Goal: Task Accomplishment & Management: Complete application form

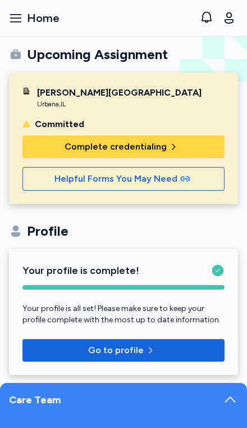
click at [71, 151] on span "Complete credentialing" at bounding box center [116, 146] width 102 height 13
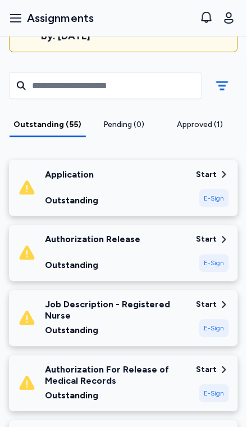
scroll to position [166, 0]
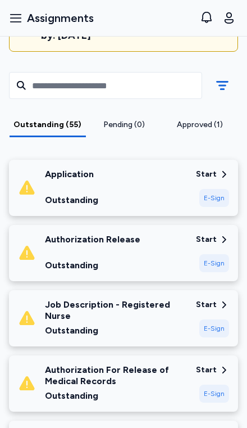
click at [219, 234] on icon at bounding box center [224, 239] width 10 height 10
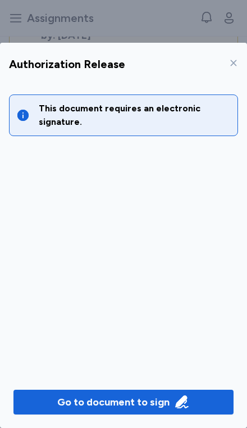
click at [174, 410] on icon "button" at bounding box center [182, 402] width 16 height 16
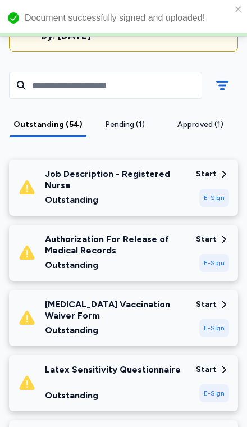
click at [224, 189] on div "E-Sign" at bounding box center [214, 198] width 30 height 18
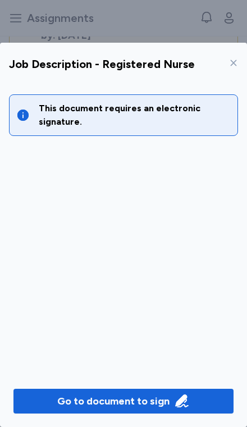
click at [172, 409] on div "Go to document to sign" at bounding box center [123, 401] width 133 height 16
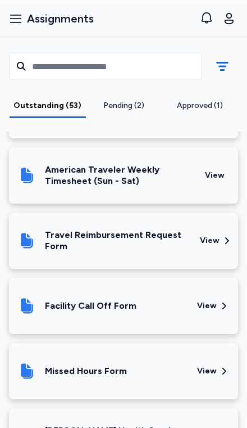
scroll to position [3861, 0]
click at [216, 416] on div "View" at bounding box center [214, 435] width 30 height 38
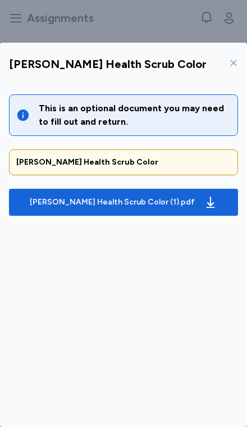
click at [156, 197] on div "[PERSON_NAME] Health Scrub Color (1).pdf" at bounding box center [112, 202] width 165 height 11
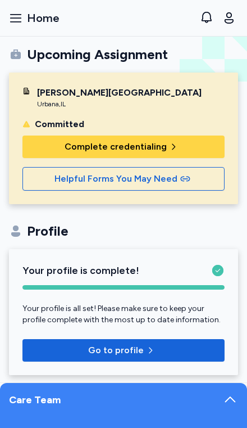
click at [193, 146] on span "Complete credentialing" at bounding box center [123, 146] width 184 height 13
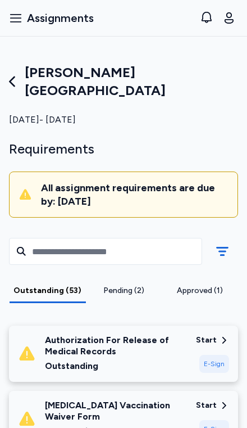
click at [166, 334] on div "Authorization For Release of Medical Records" at bounding box center [116, 345] width 142 height 22
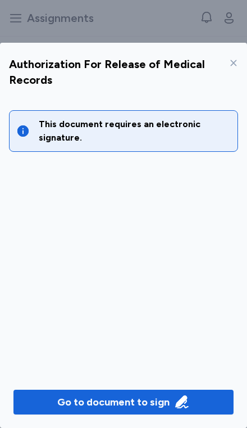
click at [147, 410] on div "Go to document to sign" at bounding box center [113, 402] width 112 height 16
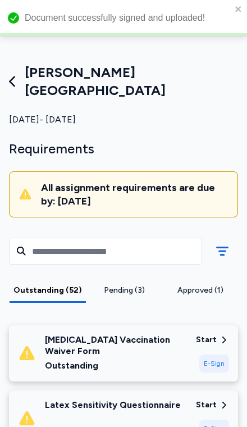
click at [213, 334] on div "Start" at bounding box center [206, 339] width 21 height 11
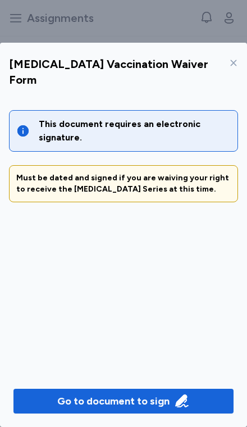
click at [178, 409] on icon "button" at bounding box center [182, 401] width 16 height 16
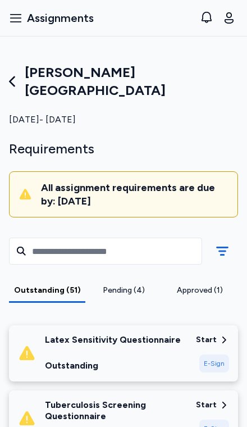
click at [217, 355] on div "E-Sign" at bounding box center [214, 364] width 30 height 18
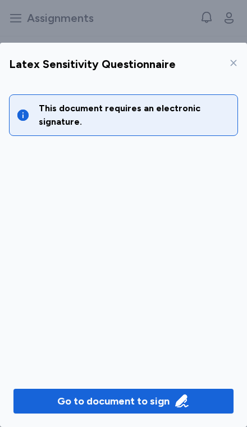
click at [165, 409] on div "Go to document to sign" at bounding box center [113, 401] width 112 height 16
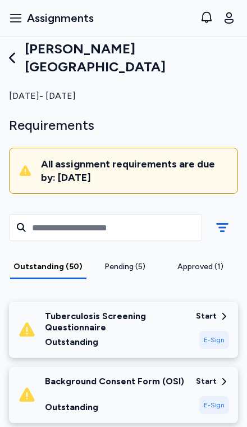
scroll to position [29, 0]
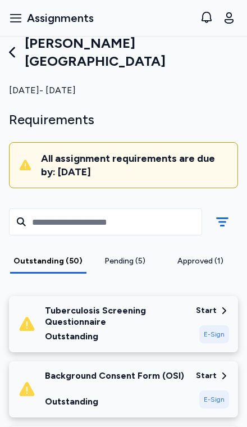
click at [214, 305] on div "Start" at bounding box center [206, 310] width 21 height 11
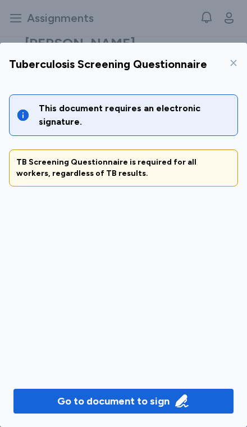
click at [148, 409] on div "Go to document to sign" at bounding box center [113, 401] width 112 height 16
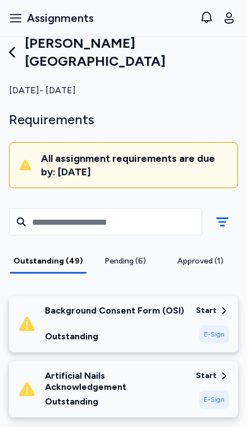
click at [216, 325] on div "E-Sign" at bounding box center [214, 334] width 30 height 18
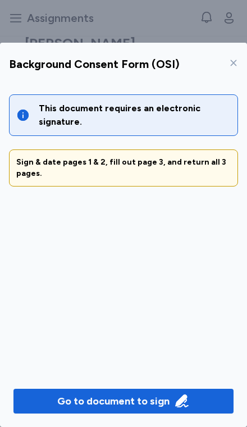
click at [166, 409] on div "Go to document to sign" at bounding box center [113, 401] width 112 height 16
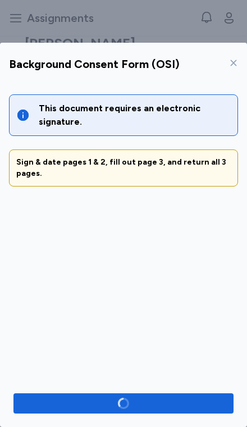
scroll to position [13, 0]
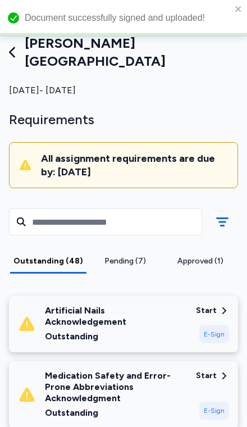
click at [214, 325] on div "E-Sign" at bounding box center [214, 334] width 30 height 18
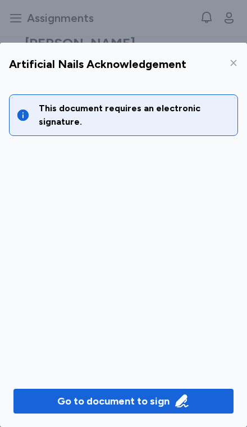
click at [161, 409] on div "Go to document to sign" at bounding box center [113, 401] width 112 height 16
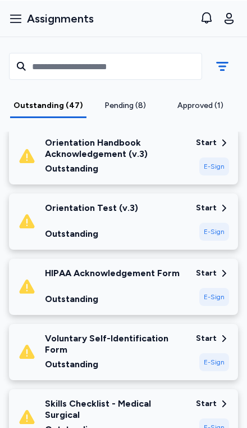
scroll to position [394, 0]
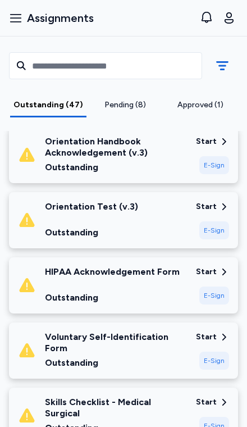
click at [216, 287] on div "E-Sign" at bounding box center [214, 296] width 30 height 18
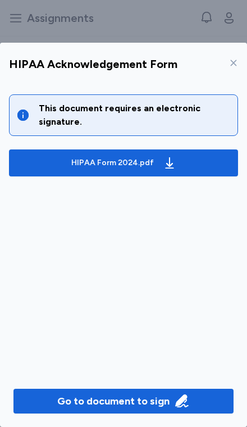
click at [138, 154] on div "HIPAA Form 2024.pdf" at bounding box center [124, 163] width 110 height 18
click at [134, 407] on div "Go to document to sign" at bounding box center [113, 402] width 112 height 16
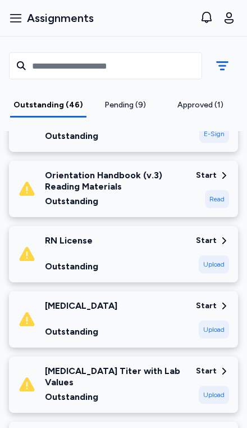
scroll to position [959, 0]
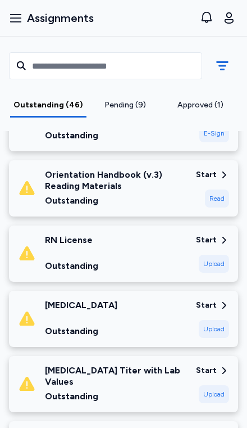
click at [208, 300] on div "Start" at bounding box center [206, 305] width 21 height 11
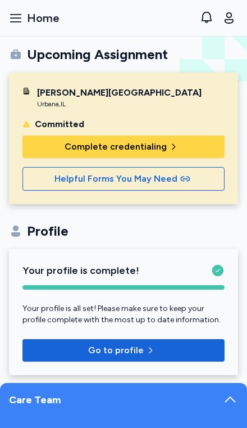
click at [205, 144] on span "Complete credentialing" at bounding box center [123, 146] width 184 height 13
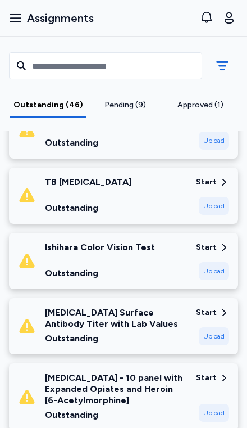
scroll to position [1669, 0]
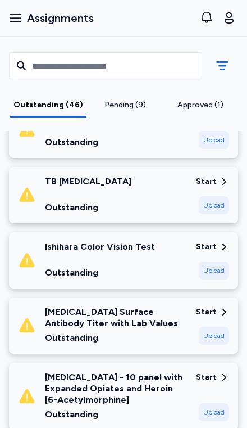
click at [183, 178] on div "TB [MEDICAL_DATA] Outstanding" at bounding box center [102, 195] width 169 height 38
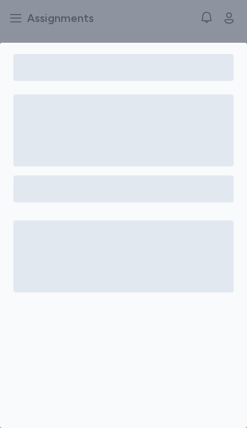
click at [215, 175] on div at bounding box center [123, 188] width 220 height 27
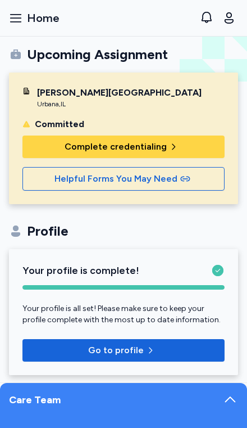
click at [153, 351] on span "button" at bounding box center [152, 350] width 13 height 9
click at [174, 146] on icon "button" at bounding box center [173, 146] width 9 height 9
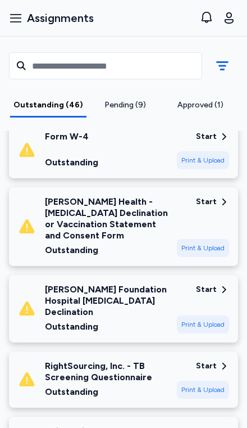
scroll to position [2514, 0]
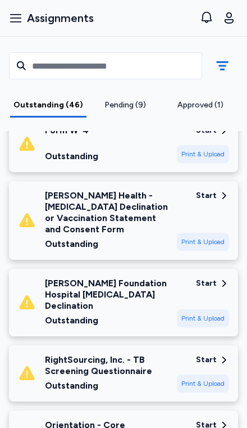
click at [213, 354] on div "Start" at bounding box center [206, 359] width 21 height 11
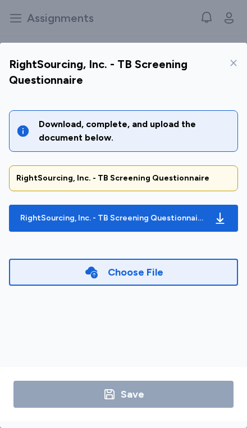
click at [201, 212] on div "RightSourcing, Inc. - TB Screening Questionnaire.pdf" at bounding box center [112, 217] width 184 height 11
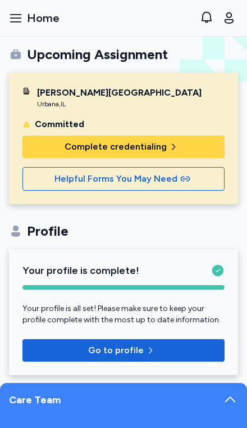
click at [212, 142] on span "Complete credentialing" at bounding box center [123, 146] width 184 height 13
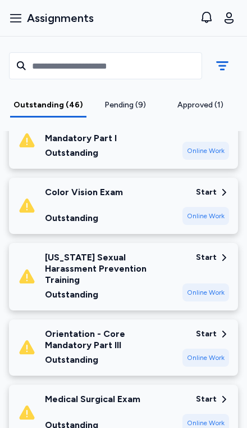
scroll to position [2794, 0]
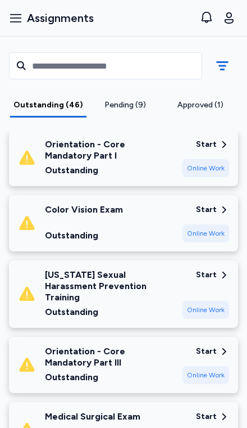
click at [214, 204] on div "Start" at bounding box center [206, 209] width 21 height 11
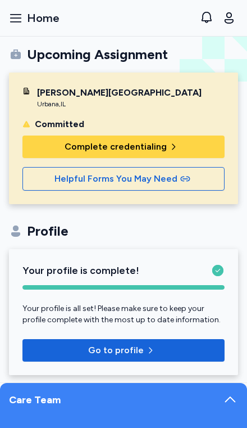
click at [183, 148] on span "Complete credentialing" at bounding box center [123, 146] width 184 height 13
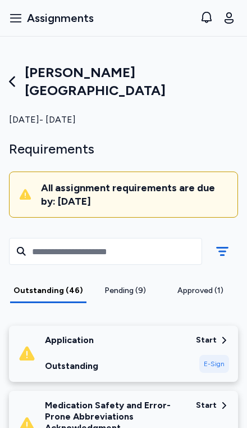
click at [208, 285] on div "Approved (1)" at bounding box center [200, 290] width 66 height 11
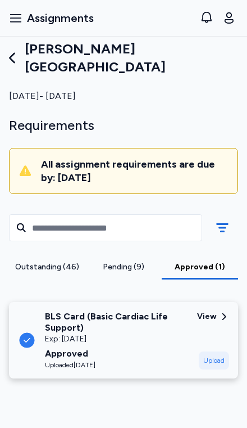
scroll to position [22, 0]
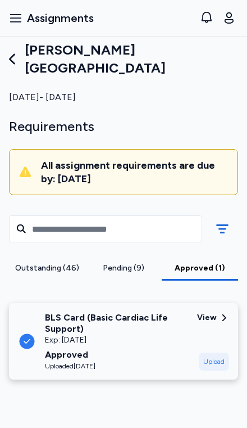
click at [211, 312] on div "View Upload" at bounding box center [213, 341] width 32 height 58
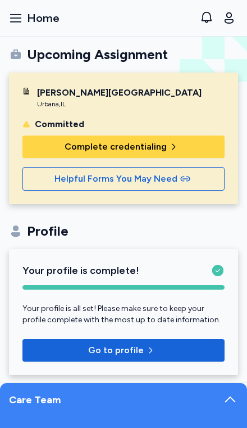
click at [175, 142] on icon "button" at bounding box center [173, 146] width 9 height 9
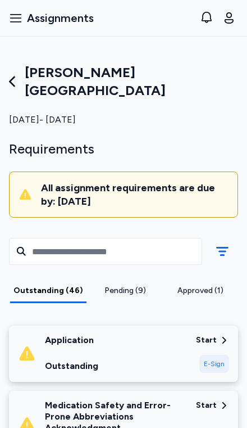
click at [140, 285] on div "Pending (9)" at bounding box center [125, 290] width 66 height 11
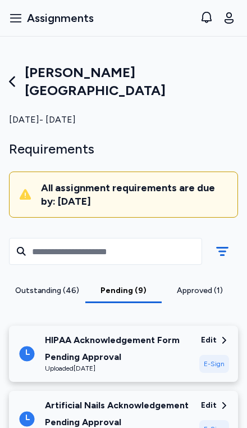
click at [216, 355] on div "E-Sign" at bounding box center [214, 364] width 30 height 18
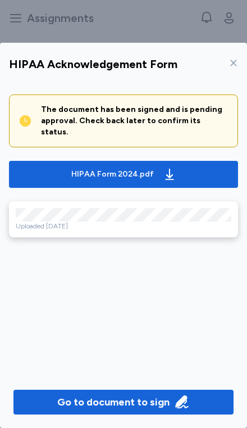
click at [163, 410] on div "Go to document to sign" at bounding box center [113, 402] width 112 height 16
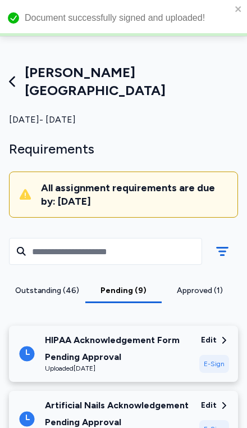
click at [129, 285] on div "Pending (9)" at bounding box center [123, 290] width 67 height 11
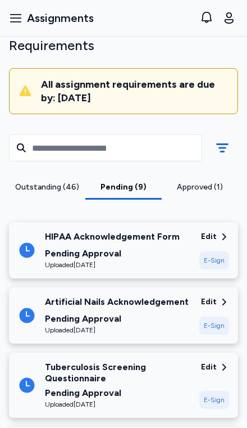
scroll to position [101, 0]
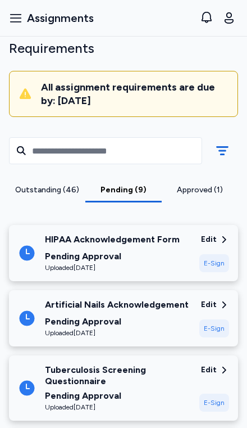
click at [210, 184] on div "Approved (1)" at bounding box center [199, 189] width 67 height 11
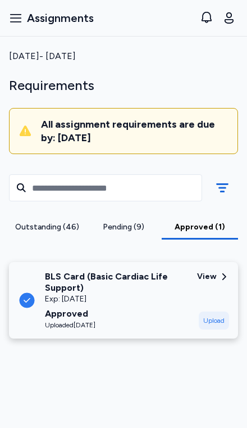
click at [22, 221] on div "Outstanding (46)" at bounding box center [46, 226] width 67 height 11
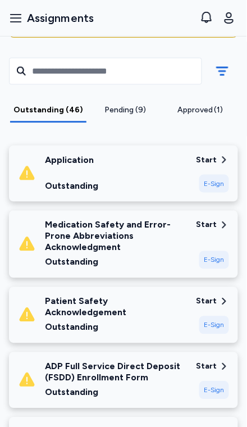
scroll to position [193, 0]
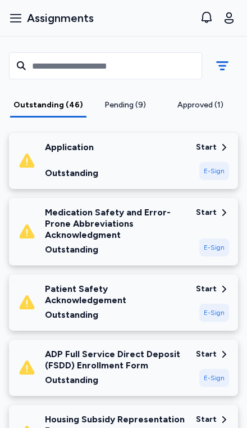
click at [214, 283] on div "Start" at bounding box center [206, 288] width 21 height 11
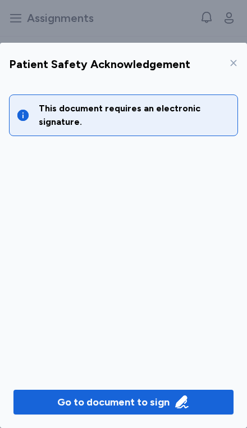
click at [66, 410] on div "Go to document to sign" at bounding box center [113, 402] width 112 height 16
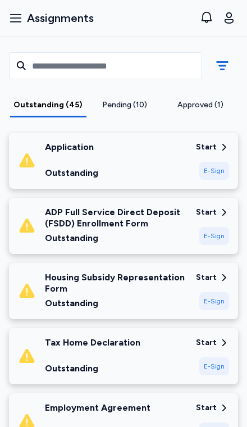
click at [213, 337] on div "Start" at bounding box center [206, 342] width 21 height 11
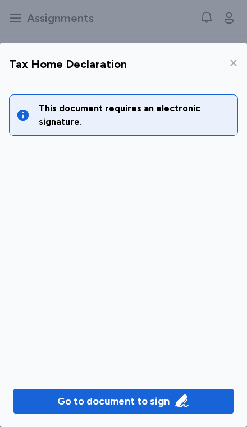
click at [184, 409] on icon "button" at bounding box center [182, 401] width 16 height 16
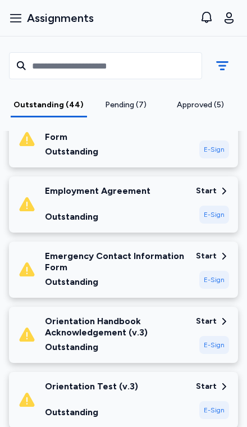
scroll to position [346, 0]
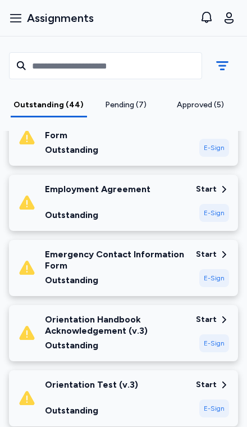
click at [205, 269] on div "E-Sign" at bounding box center [214, 278] width 30 height 18
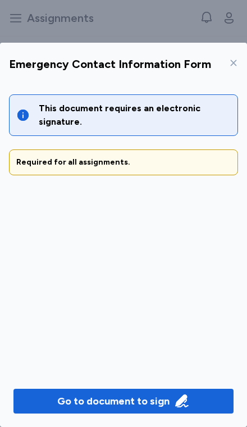
click at [148, 409] on div "Go to document to sign" at bounding box center [113, 401] width 112 height 16
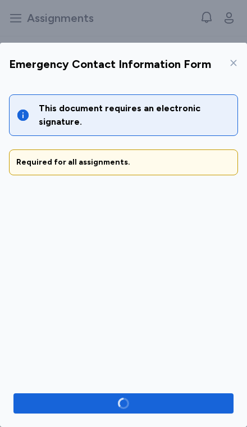
click at [168, 369] on div "This document requires an electronic signature. Required for all assignments." at bounding box center [123, 225] width 247 height 288
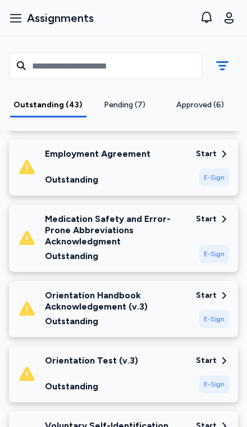
scroll to position [391, 0]
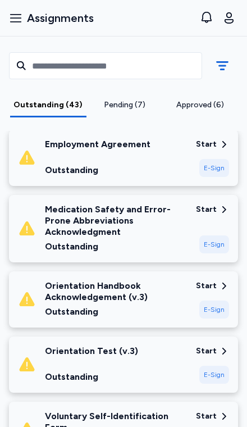
click at [214, 235] on div "E-Sign" at bounding box center [214, 244] width 30 height 18
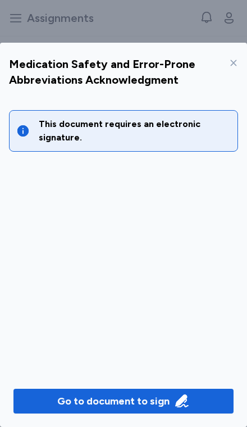
click at [176, 409] on icon "button" at bounding box center [182, 401] width 16 height 16
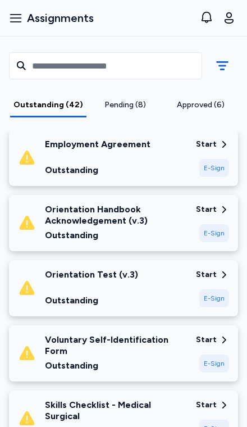
click at [216, 355] on div "E-Sign" at bounding box center [214, 364] width 30 height 18
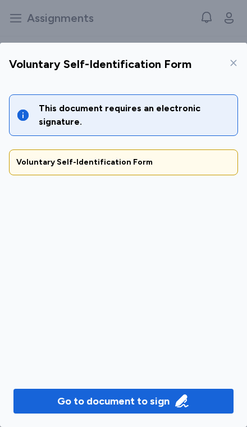
click at [166, 409] on div "Go to document to sign" at bounding box center [113, 401] width 112 height 16
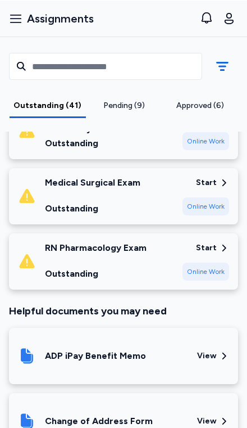
scroll to position [2756, 0]
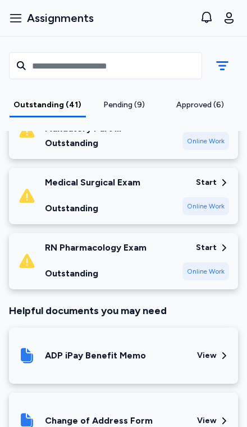
click at [212, 350] on div "View" at bounding box center [207, 355] width 20 height 11
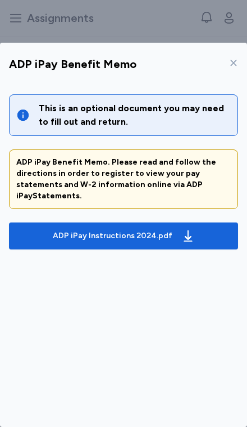
click at [184, 230] on icon "button" at bounding box center [188, 235] width 8 height 11
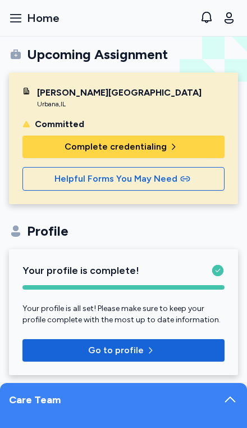
click at [194, 156] on button "Complete credentialing" at bounding box center [123, 146] width 202 height 22
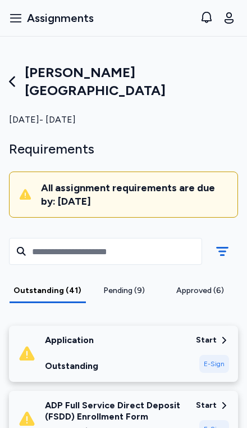
click at [224, 355] on div "E-Sign" at bounding box center [214, 364] width 30 height 18
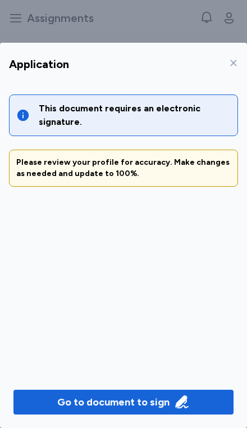
click at [171, 410] on div "Go to document to sign" at bounding box center [123, 402] width 133 height 16
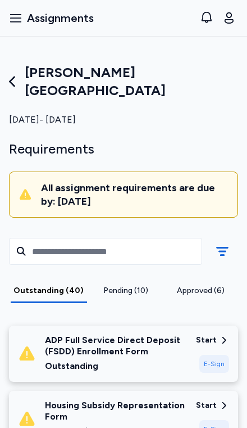
click at [217, 355] on div "E-Sign" at bounding box center [214, 364] width 30 height 18
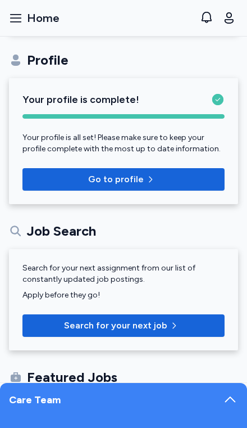
click at [242, 411] on div "Care Team" at bounding box center [123, 405] width 247 height 45
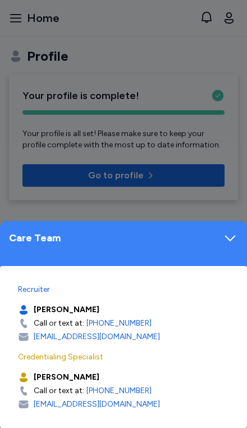
scroll to position [176, 0]
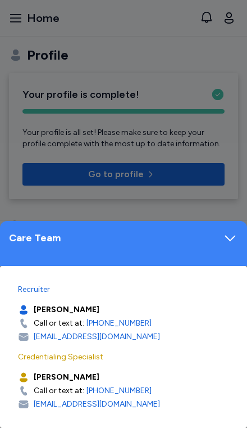
click at [229, 246] on div "Care Team" at bounding box center [123, 243] width 247 height 45
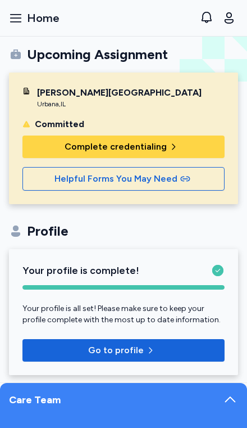
scroll to position [0, 0]
click at [159, 149] on span "Complete credentialing" at bounding box center [116, 146] width 102 height 13
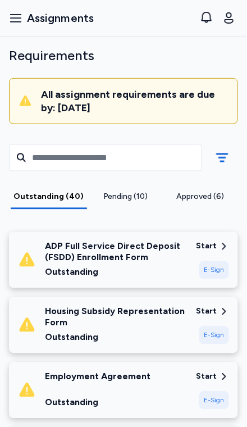
scroll to position [69, 0]
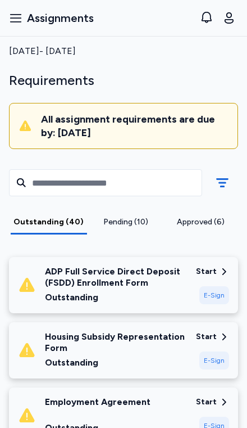
click at [203, 351] on div "E-Sign" at bounding box center [214, 360] width 30 height 18
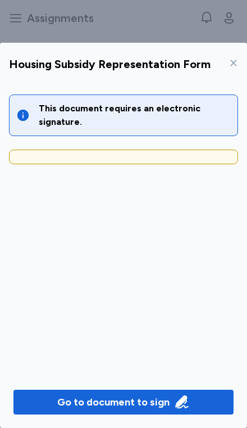
click at [86, 410] on div "Go to document to sign" at bounding box center [113, 402] width 112 height 16
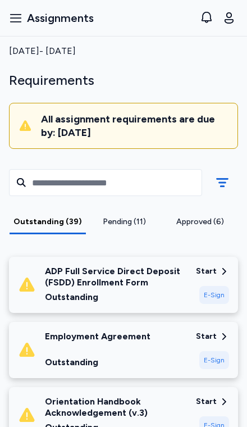
click at [217, 331] on div "Start" at bounding box center [212, 336] width 33 height 11
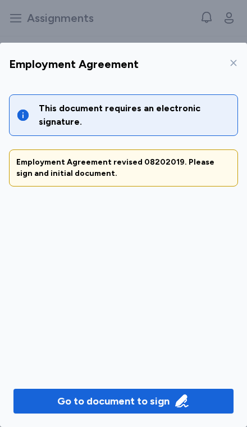
click at [168, 409] on div "Go to document to sign" at bounding box center [113, 401] width 112 height 16
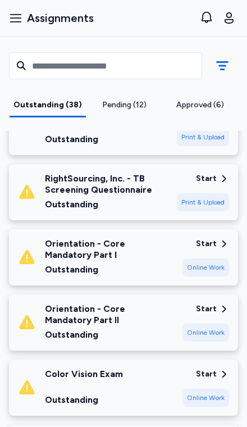
scroll to position [2165, 0]
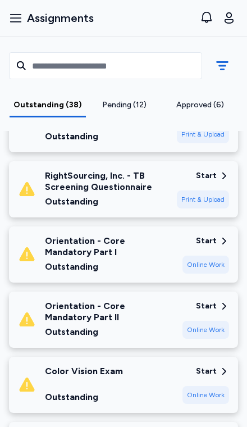
click at [215, 386] on div "Online Work" at bounding box center [206, 395] width 47 height 18
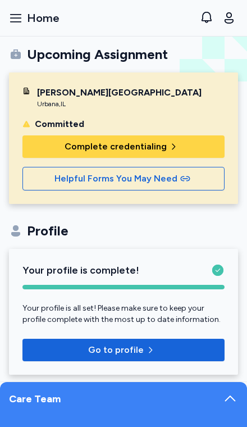
click at [186, 144] on span "Complete credentialing" at bounding box center [123, 146] width 184 height 13
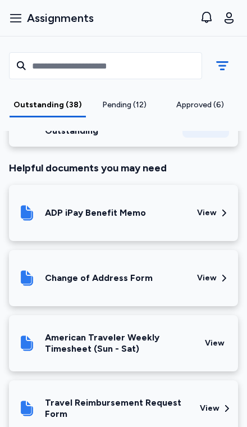
scroll to position [2702, 0]
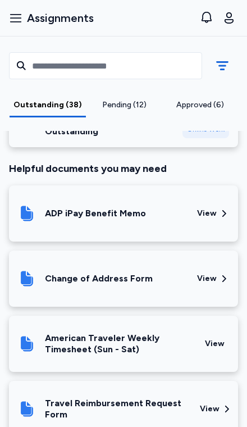
click at [201, 108] on div "Approved (6)" at bounding box center [200, 104] width 67 height 11
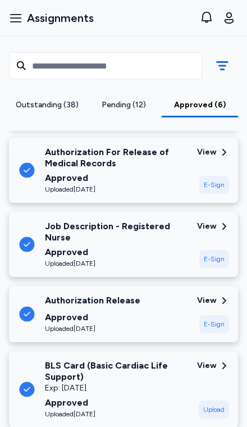
click at [124, 105] on div "Pending (12)" at bounding box center [123, 104] width 67 height 11
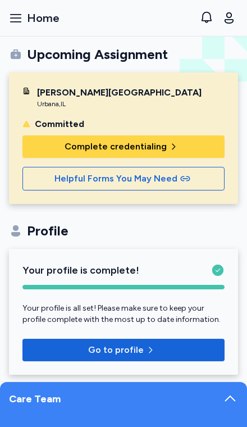
click at [171, 177] on span "Helpful Forms You May Need" at bounding box center [116, 178] width 123 height 13
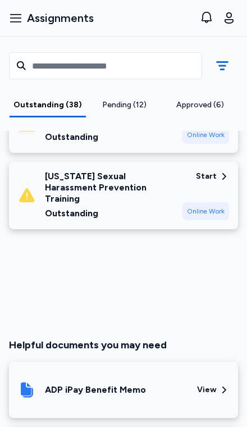
scroll to position [2761, 0]
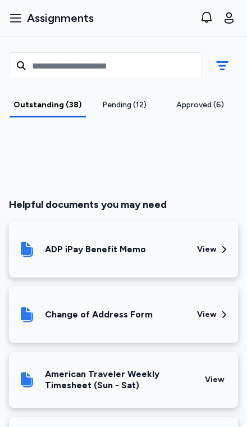
click at [44, 230] on div "ADP iPay Benefit Memo" at bounding box center [103, 249] width 170 height 38
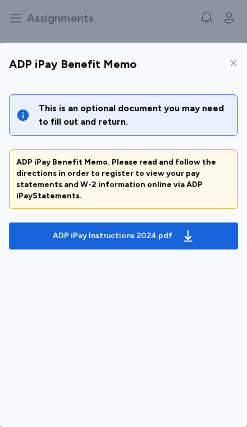
click at [173, 227] on div "ADP iPay Instructions 2024.pdf" at bounding box center [124, 236] width 147 height 18
click at [42, 227] on span "ADP iPay Instructions 2024.pdf" at bounding box center [123, 236] width 211 height 18
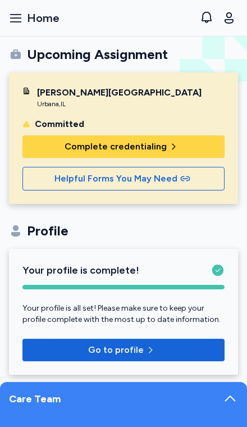
click at [194, 147] on span "Complete credentialing" at bounding box center [123, 146] width 184 height 13
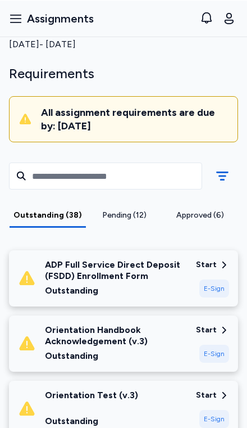
scroll to position [66, 0]
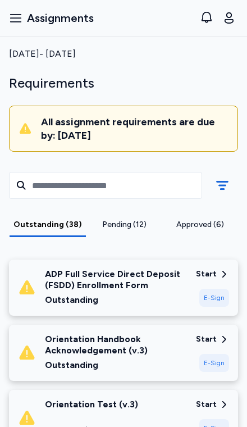
click at [182, 293] on div "Outstanding" at bounding box center [116, 299] width 142 height 13
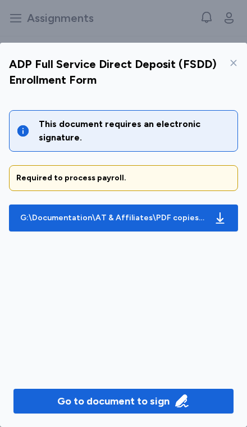
click at [184, 212] on div "G:\Documentation\AT & Affiliates\PDF copies\ADP Direct Deposit Form.pdf" at bounding box center [112, 217] width 184 height 11
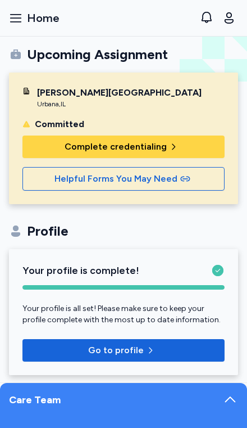
click at [189, 150] on span "Complete credentialing" at bounding box center [123, 146] width 184 height 13
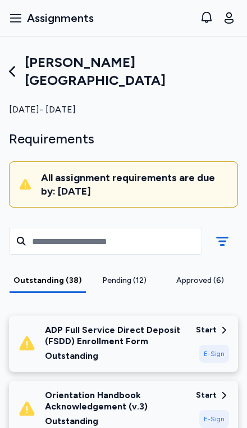
scroll to position [16, 0]
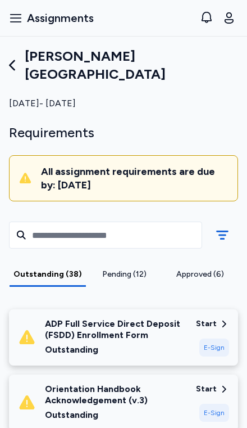
click at [203, 269] on div "Approved (6)" at bounding box center [200, 274] width 67 height 11
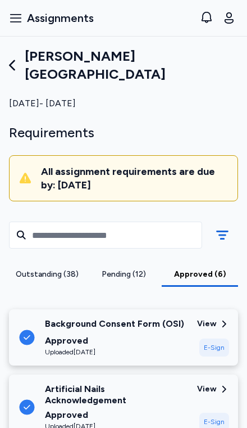
click at [142, 269] on div "Pending (12)" at bounding box center [123, 274] width 67 height 11
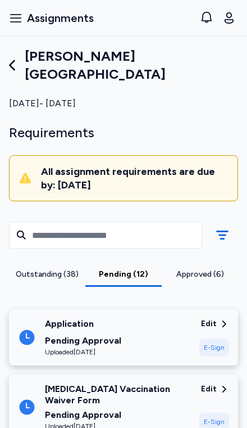
click at [131, 269] on div "Pending (12)" at bounding box center [123, 274] width 67 height 11
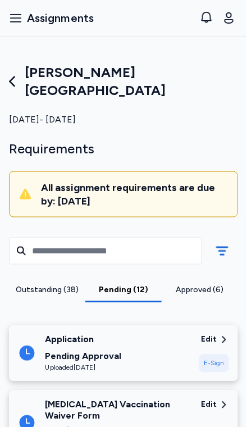
scroll to position [0, 0]
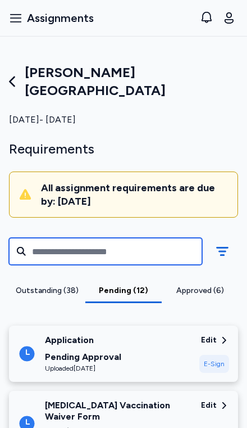
click at [121, 238] on input "text" at bounding box center [105, 251] width 193 height 27
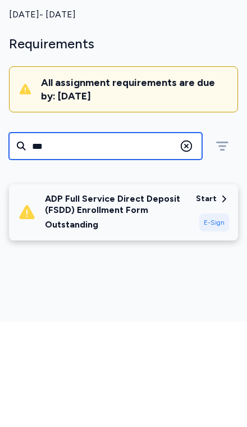
type input "***"
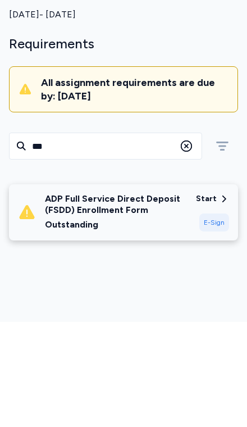
click at [190, 244] on icon at bounding box center [186, 250] width 13 height 13
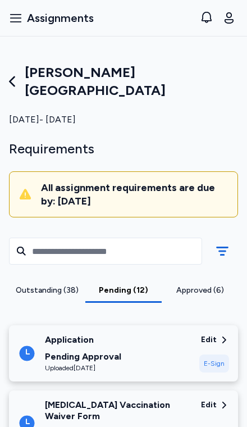
click at [51, 285] on div "Outstanding (38)" at bounding box center [47, 294] width 76 height 18
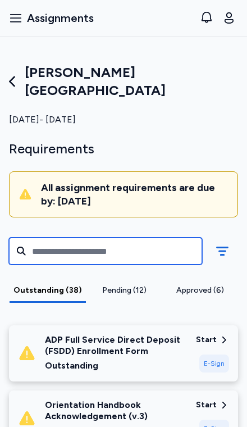
click at [123, 242] on input "text" at bounding box center [105, 251] width 193 height 27
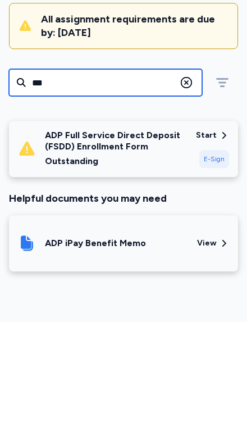
scroll to position [124, 0]
type input "***"
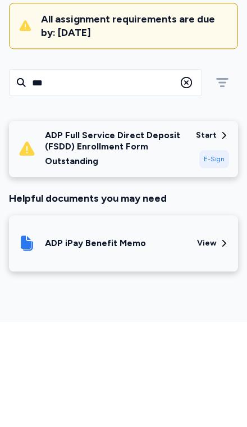
click at [187, 329] on div "ADP iPay Benefit Memo" at bounding box center [103, 348] width 170 height 38
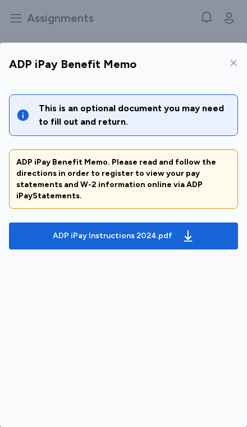
click at [183, 229] on icon "button" at bounding box center [188, 235] width 13 height 13
